Goal: Complete application form

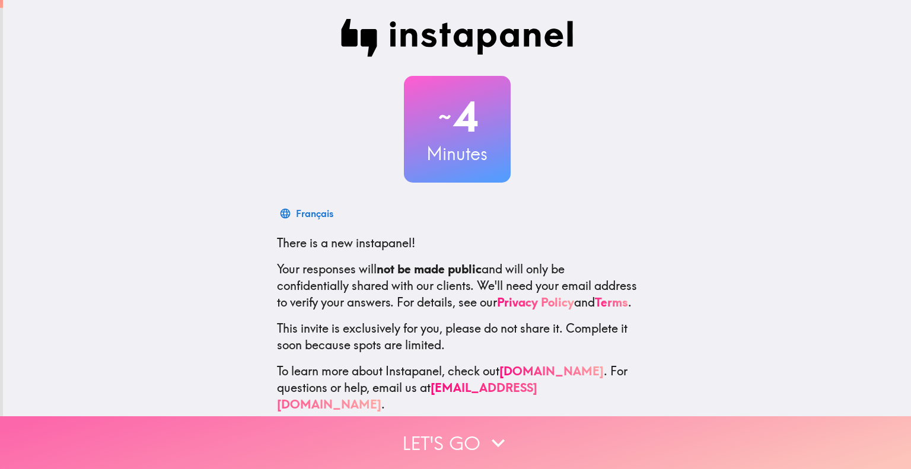
click at [487, 439] on icon "button" at bounding box center [498, 443] width 26 height 26
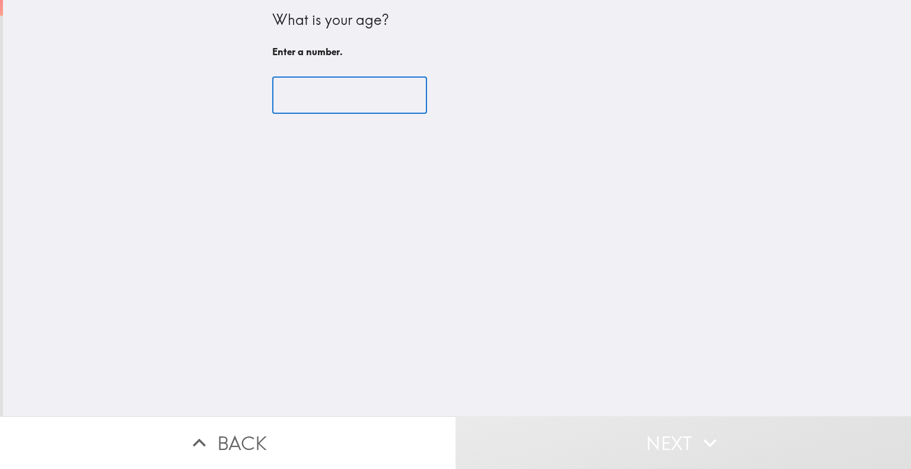
click at [325, 97] on input "number" at bounding box center [349, 95] width 155 height 37
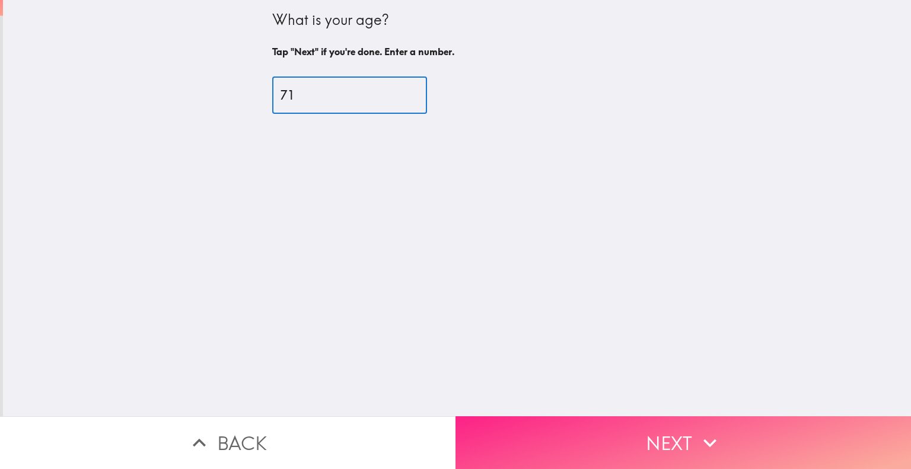
type input "71"
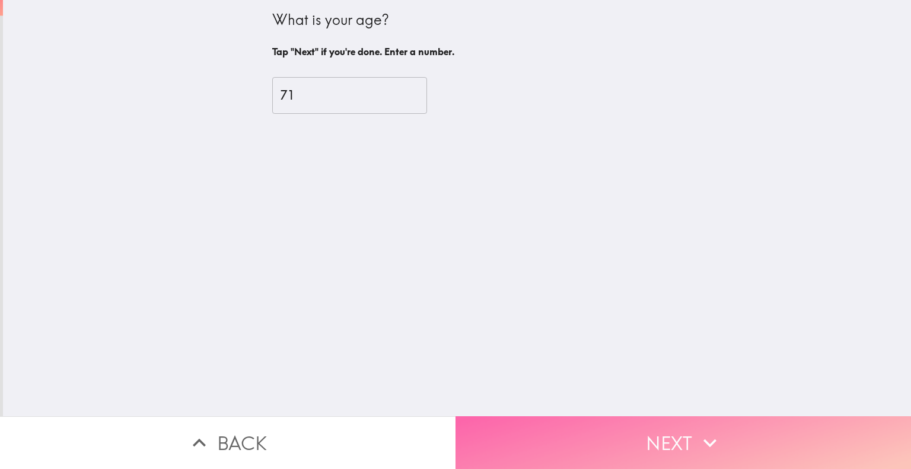
click at [593, 436] on button "Next" at bounding box center [684, 443] width 456 height 53
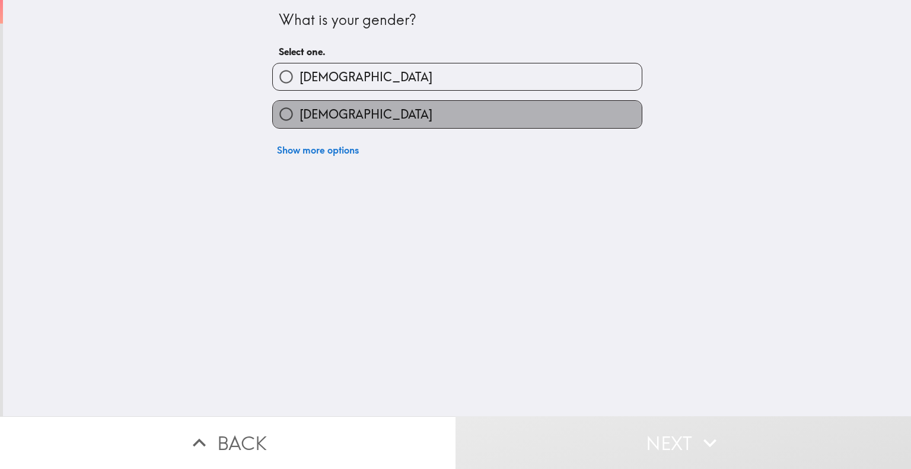
click at [358, 116] on label "[DEMOGRAPHIC_DATA]" at bounding box center [457, 114] width 369 height 27
click at [300, 116] on input "[DEMOGRAPHIC_DATA]" at bounding box center [286, 114] width 27 height 27
radio input "true"
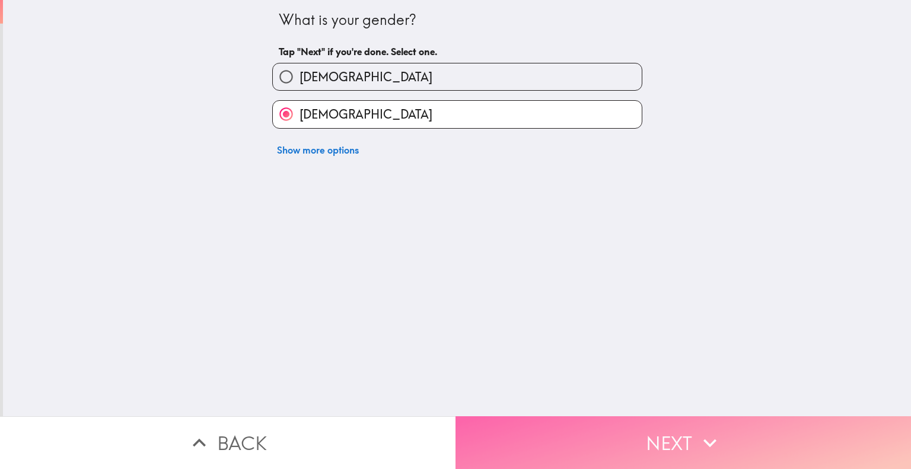
click at [621, 431] on button "Next" at bounding box center [684, 443] width 456 height 53
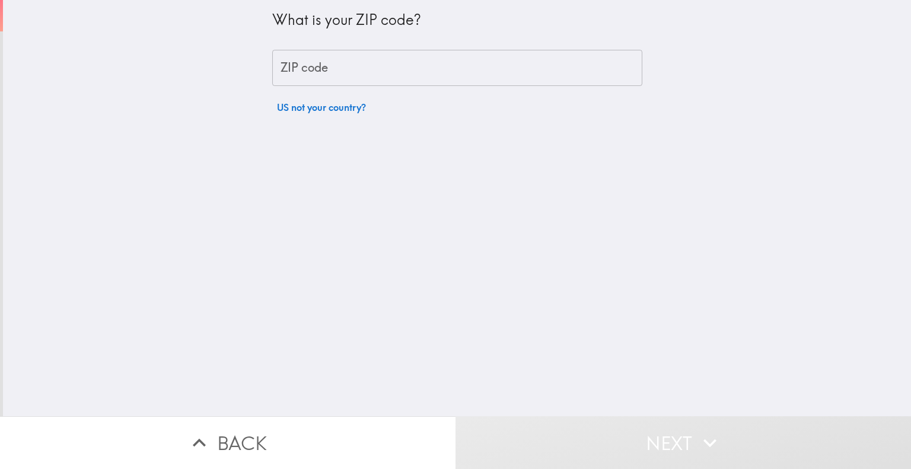
click at [356, 71] on input "ZIP code" at bounding box center [457, 68] width 370 height 37
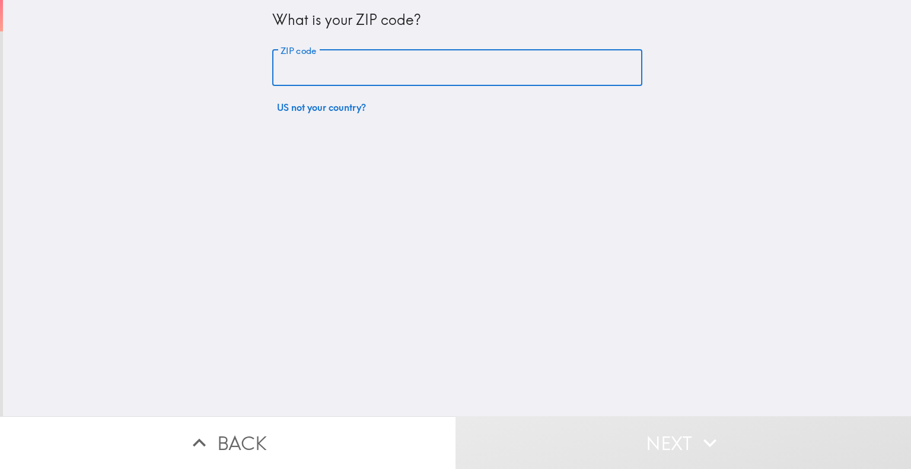
type input "77083"
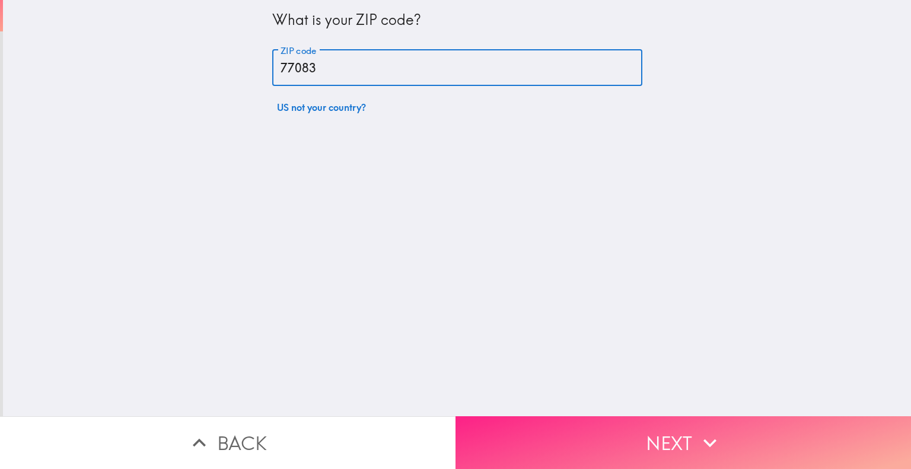
click at [622, 431] on button "Next" at bounding box center [684, 443] width 456 height 53
